Goal: Complete application form

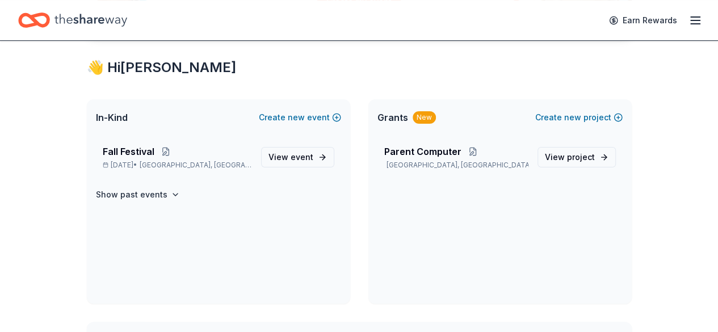
scroll to position [199, 0]
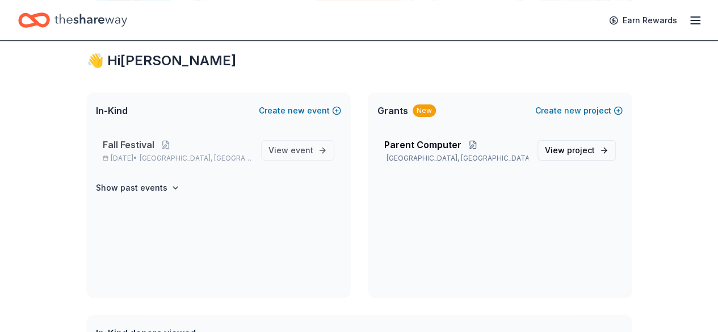
click at [144, 145] on span "Fall Festival" at bounding box center [129, 145] width 52 height 14
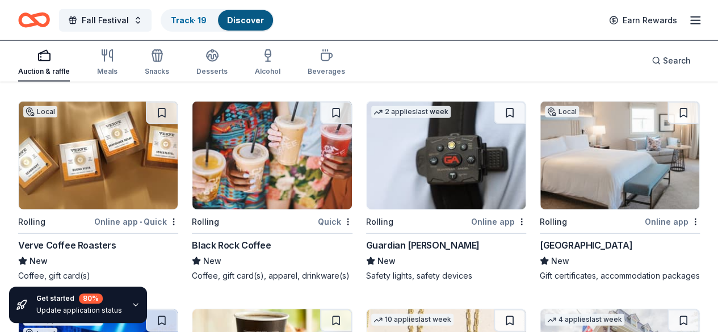
scroll to position [1400, 0]
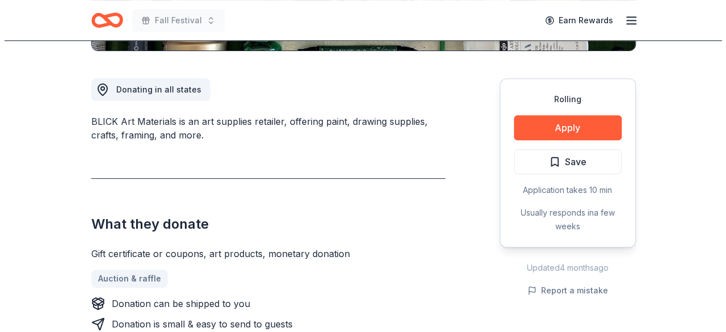
scroll to position [293, 0]
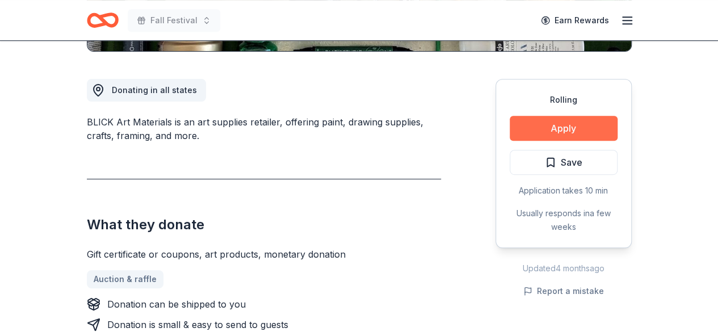
click at [573, 119] on button "Apply" at bounding box center [563, 128] width 108 height 25
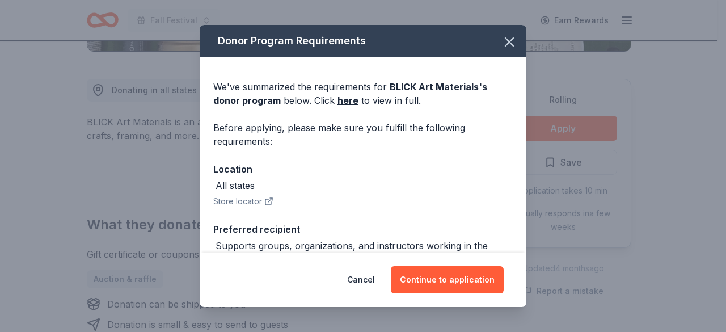
scroll to position [73, 0]
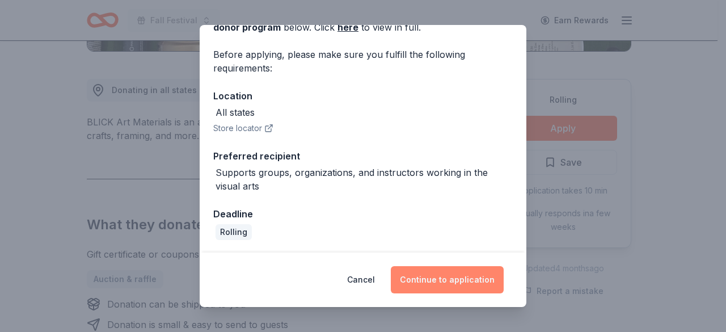
click at [439, 279] on button "Continue to application" at bounding box center [447, 279] width 113 height 27
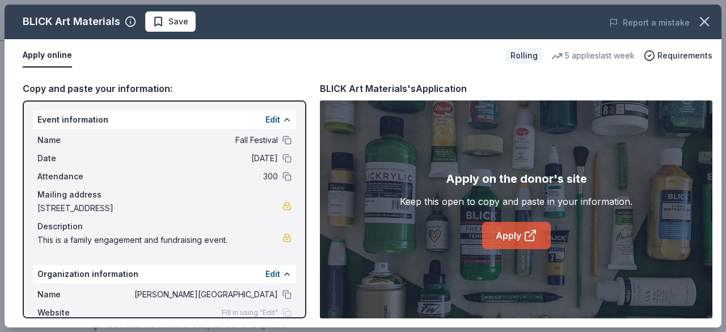
click at [513, 232] on link "Apply" at bounding box center [516, 235] width 69 height 27
